Goal: Task Accomplishment & Management: Use online tool/utility

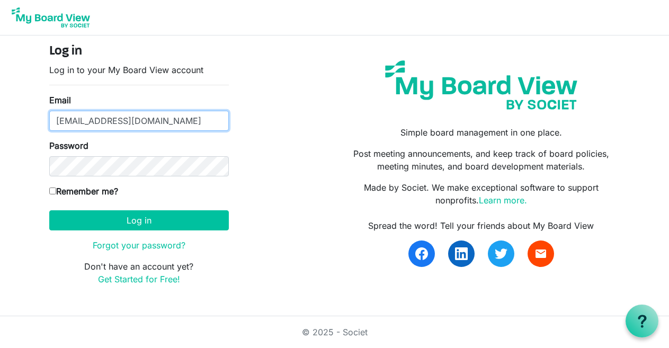
drag, startPoint x: 87, startPoint y: 120, endPoint x: 38, endPoint y: 118, distance: 48.7
click at [38, 118] on div "Log in Log in to your My Board View account Email [EMAIL_ADDRESS][DOMAIN_NAME] …" at bounding box center [335, 168] width 604 height 267
type input "[EMAIL_ADDRESS][DOMAIN_NAME]"
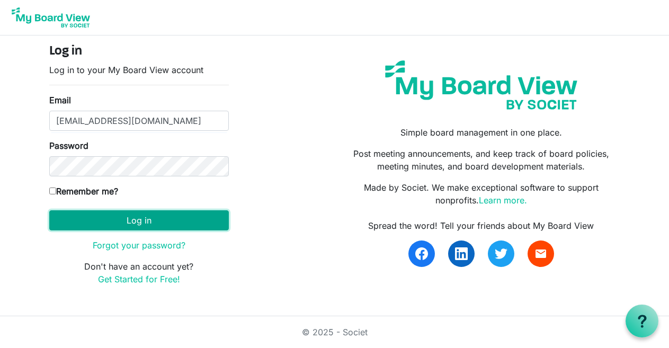
click at [136, 227] on button "Log in" at bounding box center [138, 220] width 179 height 20
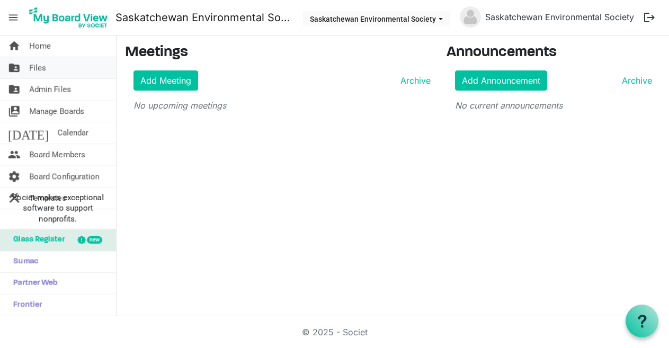
click at [42, 61] on span "Files" at bounding box center [37, 67] width 17 height 21
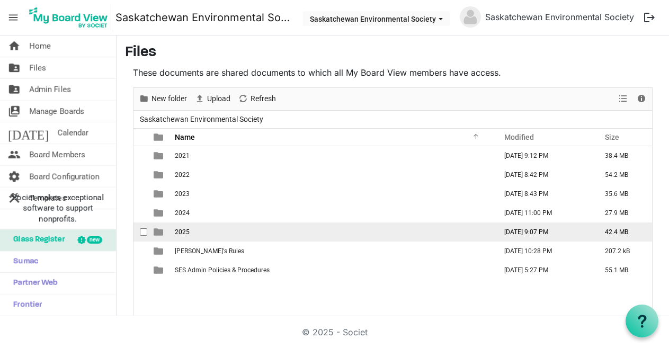
click at [178, 231] on span "2025" at bounding box center [182, 231] width 15 height 7
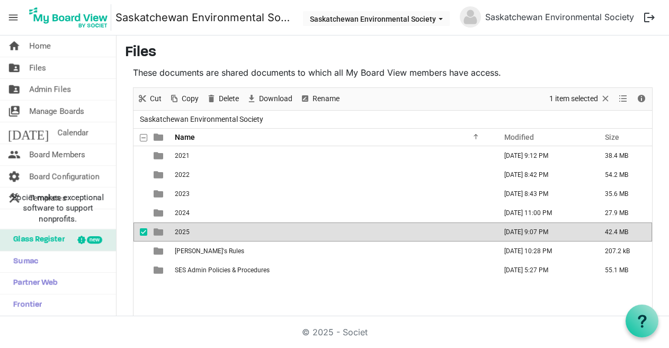
click at [178, 231] on span "2025" at bounding box center [182, 231] width 15 height 7
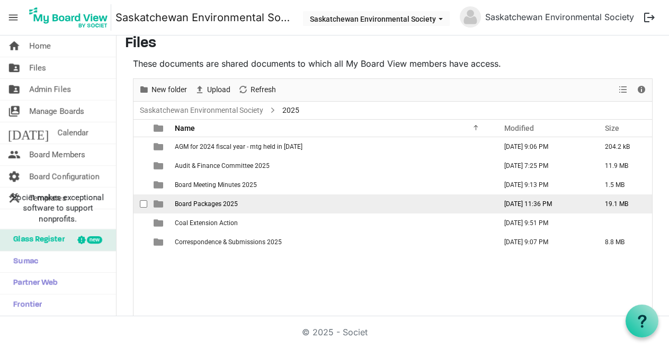
click at [186, 209] on td "Board Packages 2025" at bounding box center [332, 203] width 321 height 19
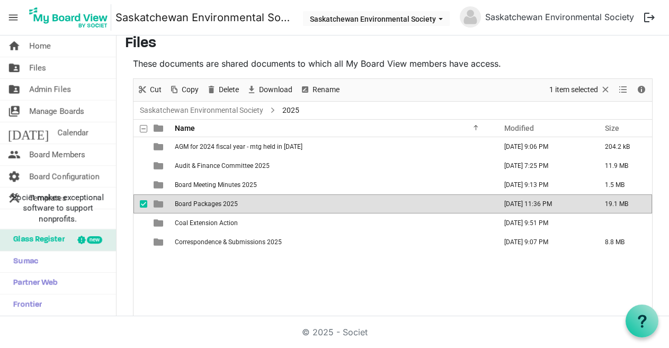
click at [186, 209] on td "Board Packages 2025" at bounding box center [332, 203] width 321 height 19
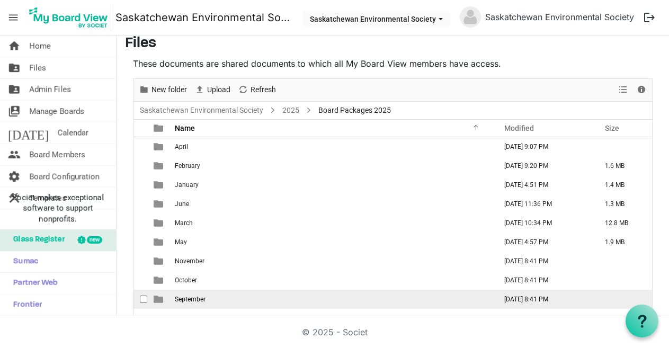
click at [192, 297] on span "September" at bounding box center [190, 298] width 31 height 7
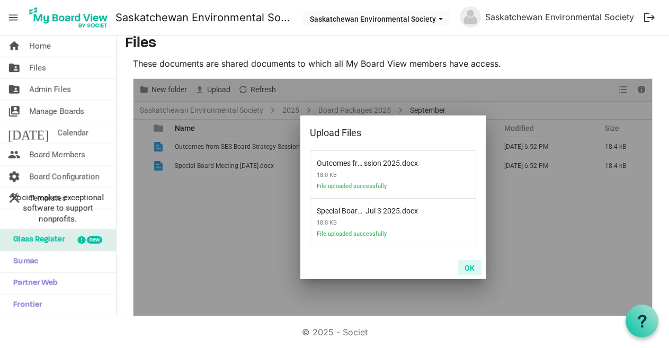
click at [468, 266] on button "OK" at bounding box center [469, 267] width 24 height 15
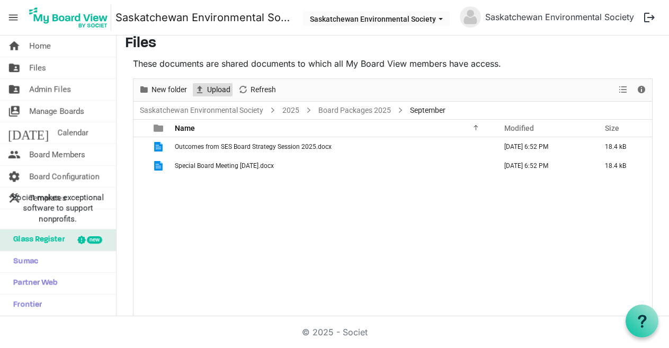
click at [215, 91] on span "Upload" at bounding box center [218, 89] width 25 height 13
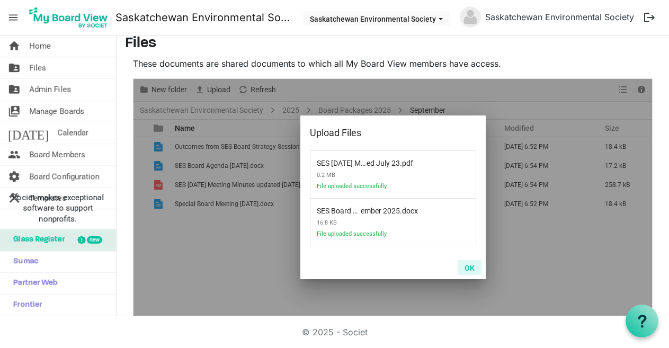
click at [470, 265] on button "OK" at bounding box center [469, 267] width 24 height 15
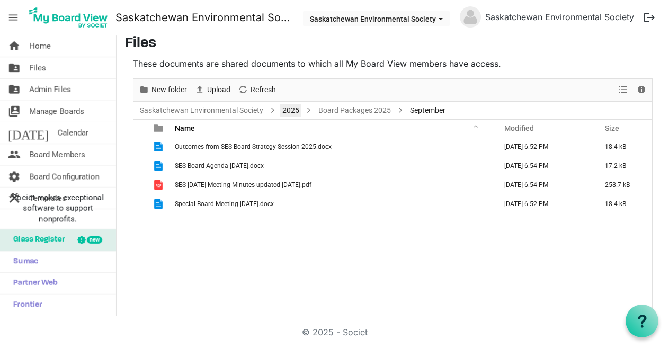
click at [286, 108] on link "2025" at bounding box center [290, 110] width 21 height 13
click at [0, 0] on div at bounding box center [0, 0] width 0 height 0
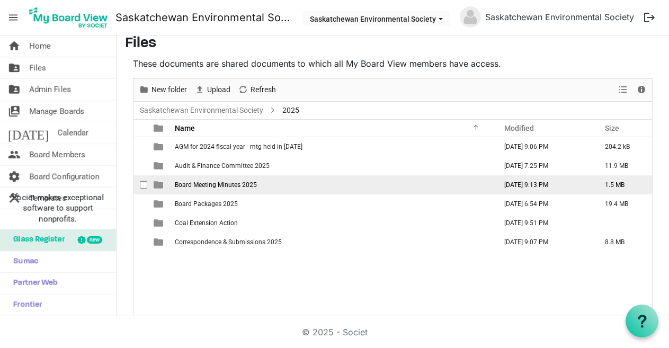
click at [219, 188] on td "Board Meeting Minutes 2025" at bounding box center [332, 184] width 321 height 19
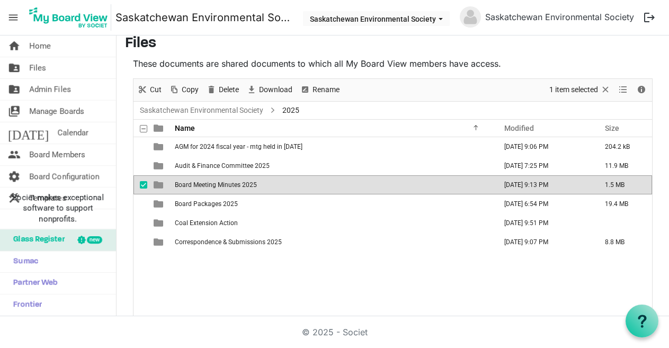
click at [219, 188] on td "Board Meeting Minutes 2025" at bounding box center [332, 184] width 321 height 19
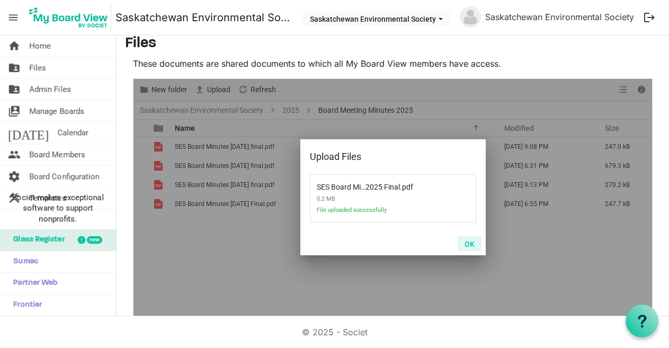
click at [463, 240] on button "OK" at bounding box center [469, 243] width 24 height 15
click at [467, 243] on button "OK" at bounding box center [469, 243] width 24 height 15
